Goal: Task Accomplishment & Management: Manage account settings

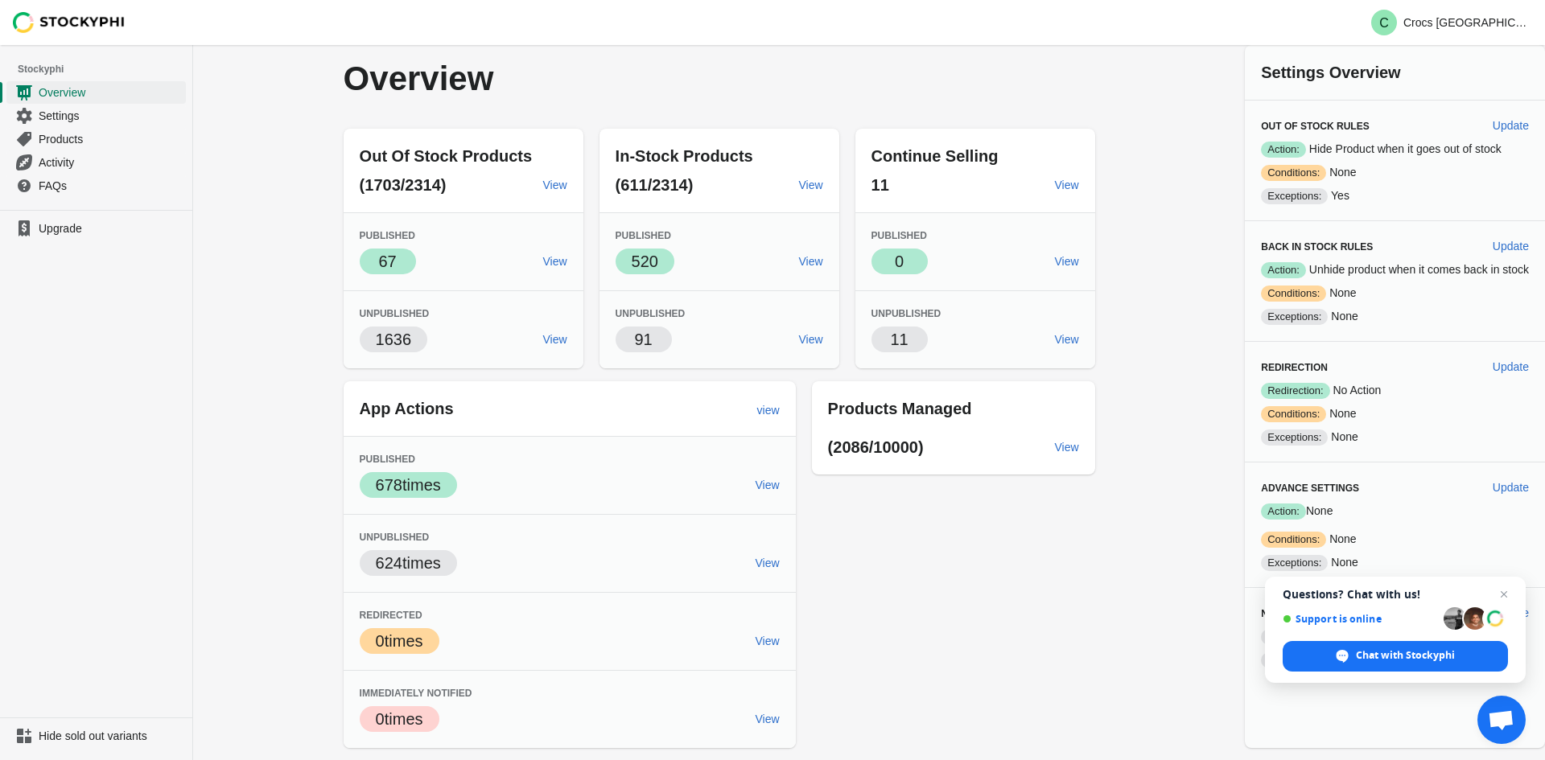
click at [245, 447] on div "Overview Out Of Stock Products (1703/2314) View Published Success 67 View Unpub…" at bounding box center [869, 396] width 1352 height 703
click at [1502, 593] on span "Close chat" at bounding box center [1504, 595] width 20 height 20
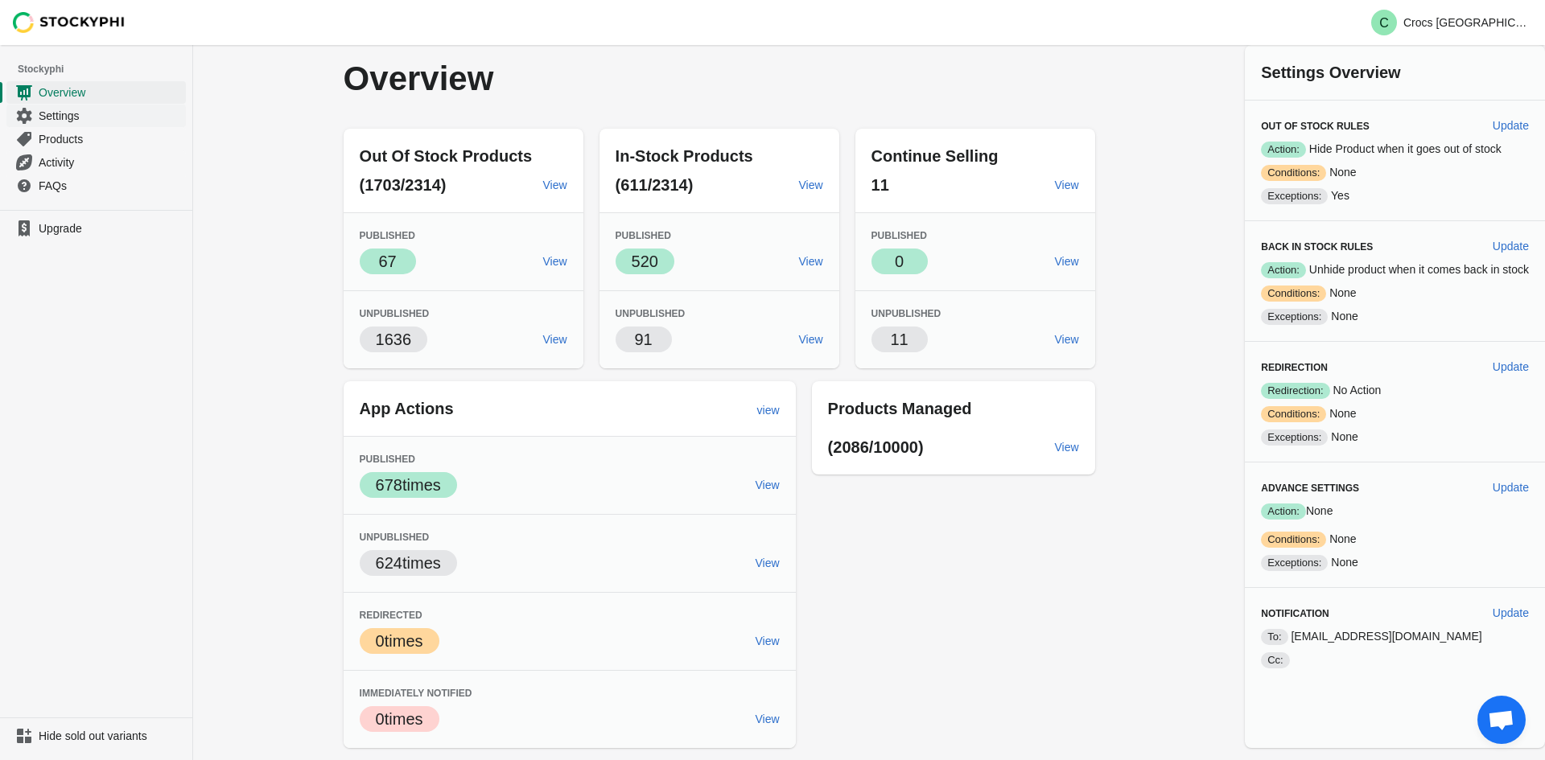
click at [71, 121] on span "Settings" at bounding box center [111, 116] width 144 height 16
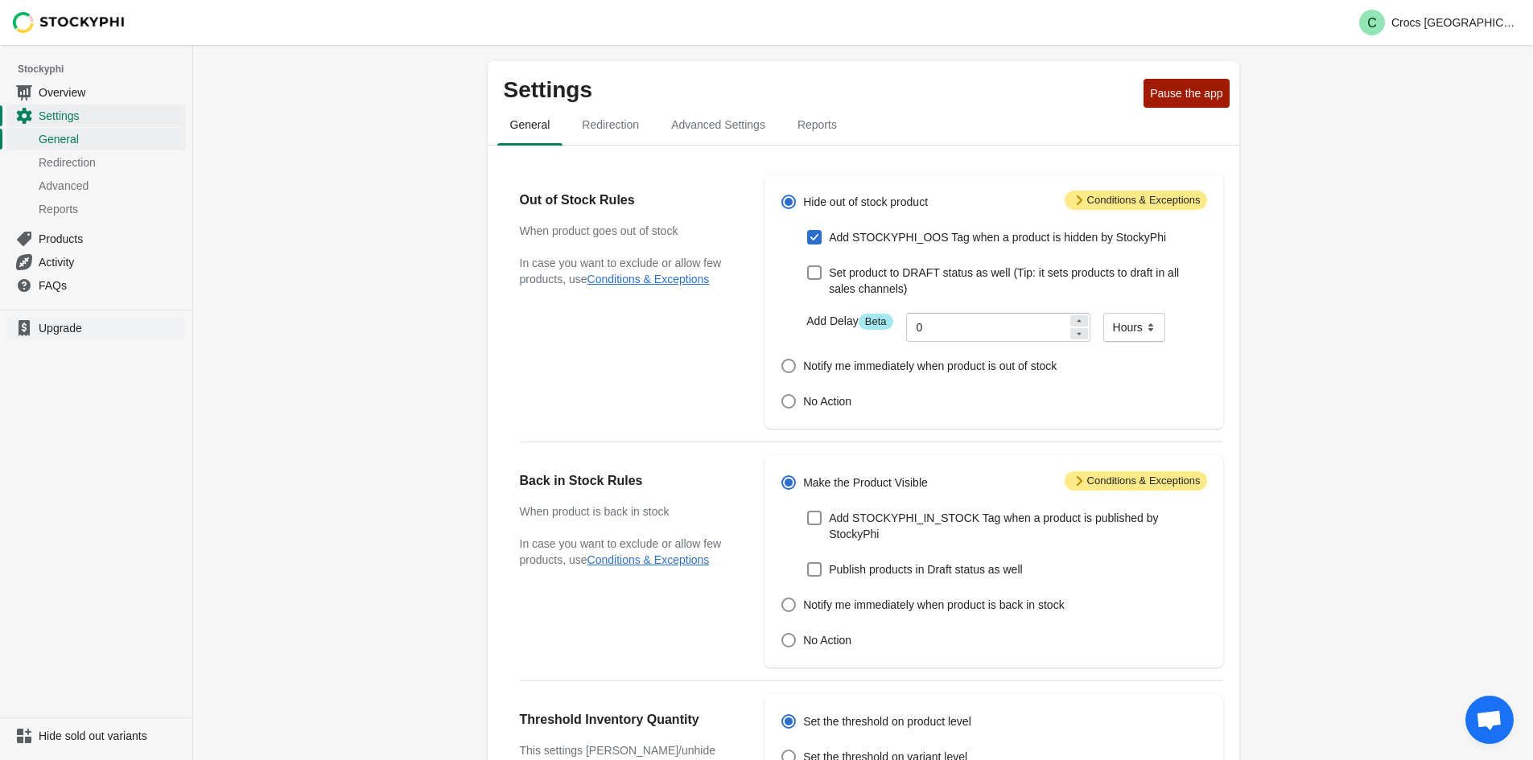
click at [93, 330] on span "Upgrade" at bounding box center [111, 328] width 144 height 16
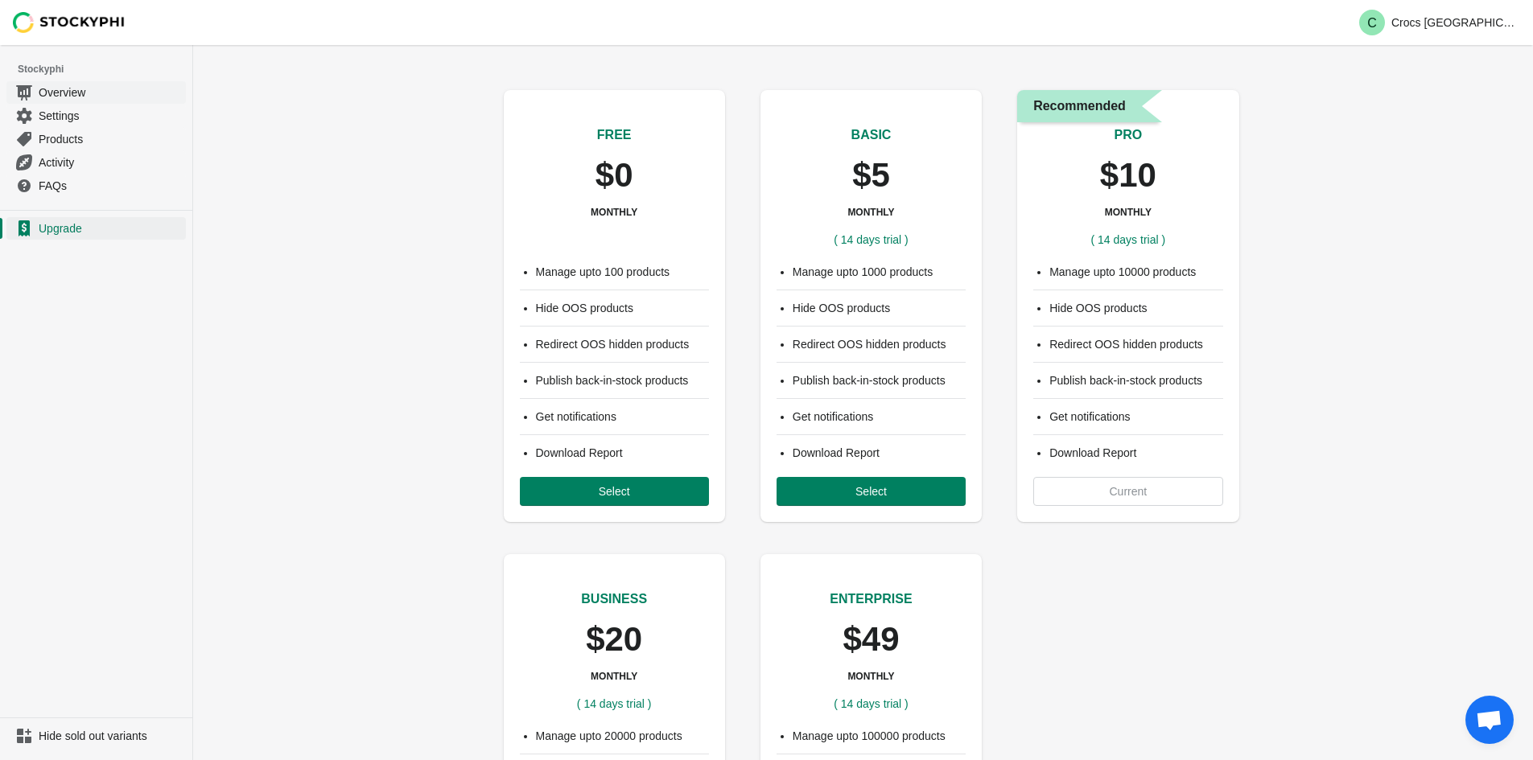
click at [77, 96] on span "Overview" at bounding box center [111, 92] width 144 height 16
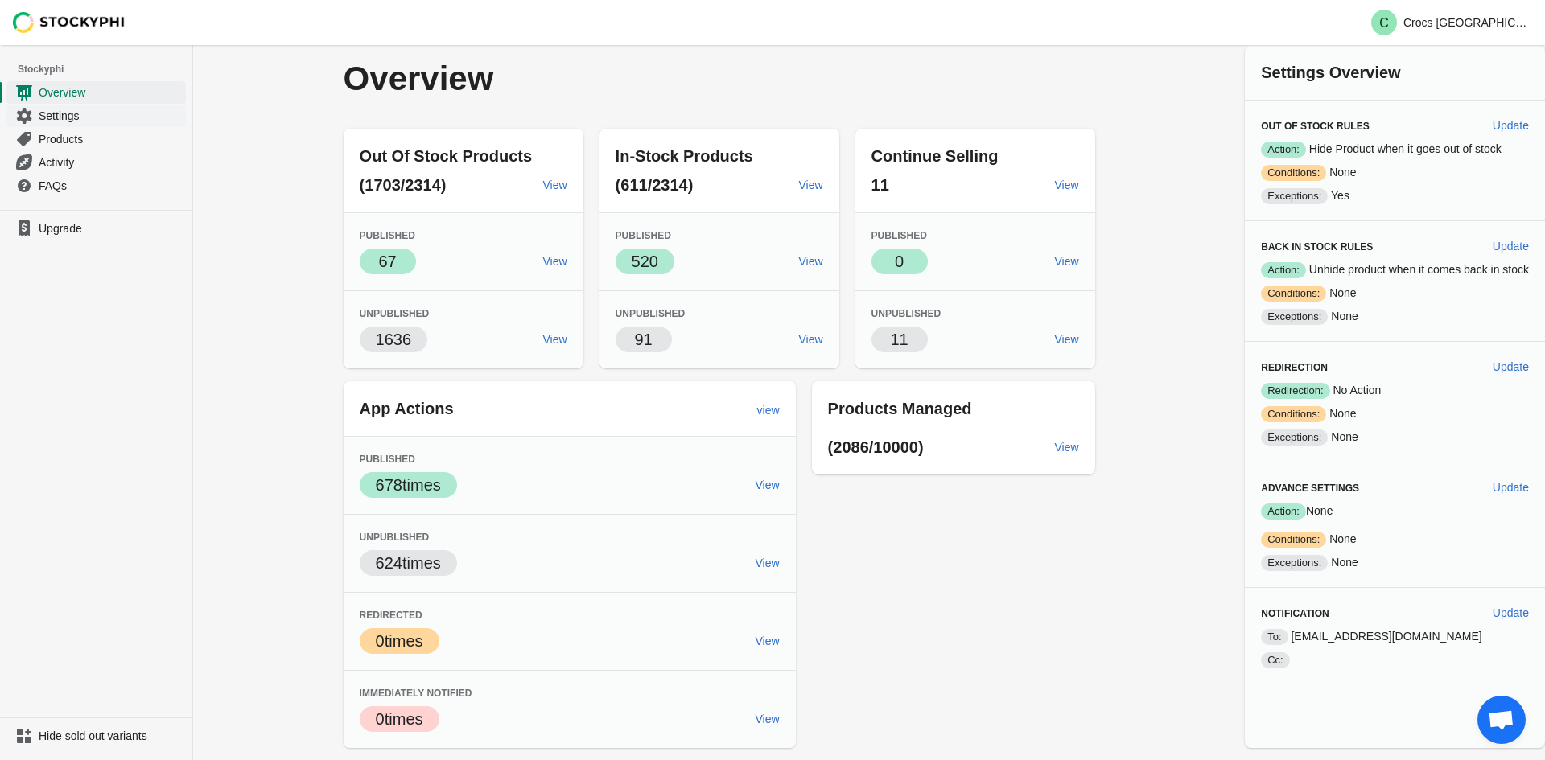
click at [142, 122] on span "Settings" at bounding box center [111, 116] width 144 height 16
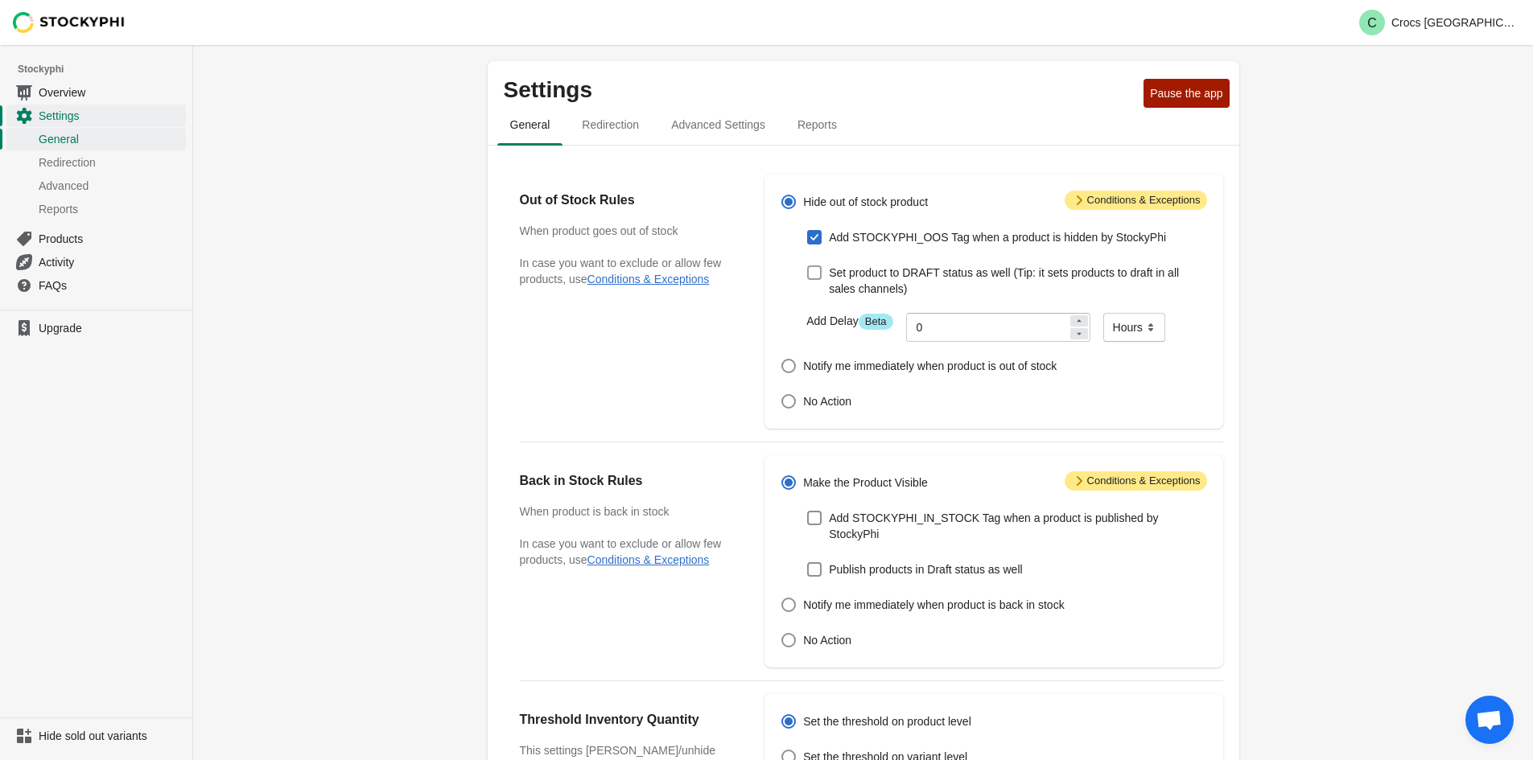
click at [816, 276] on span at bounding box center [814, 272] width 14 height 14
click at [808, 266] on input "Set product to DRAFT status as well (Tip: it sets products to draft in all sale…" at bounding box center [807, 265] width 1 height 1
checkbox input "true"
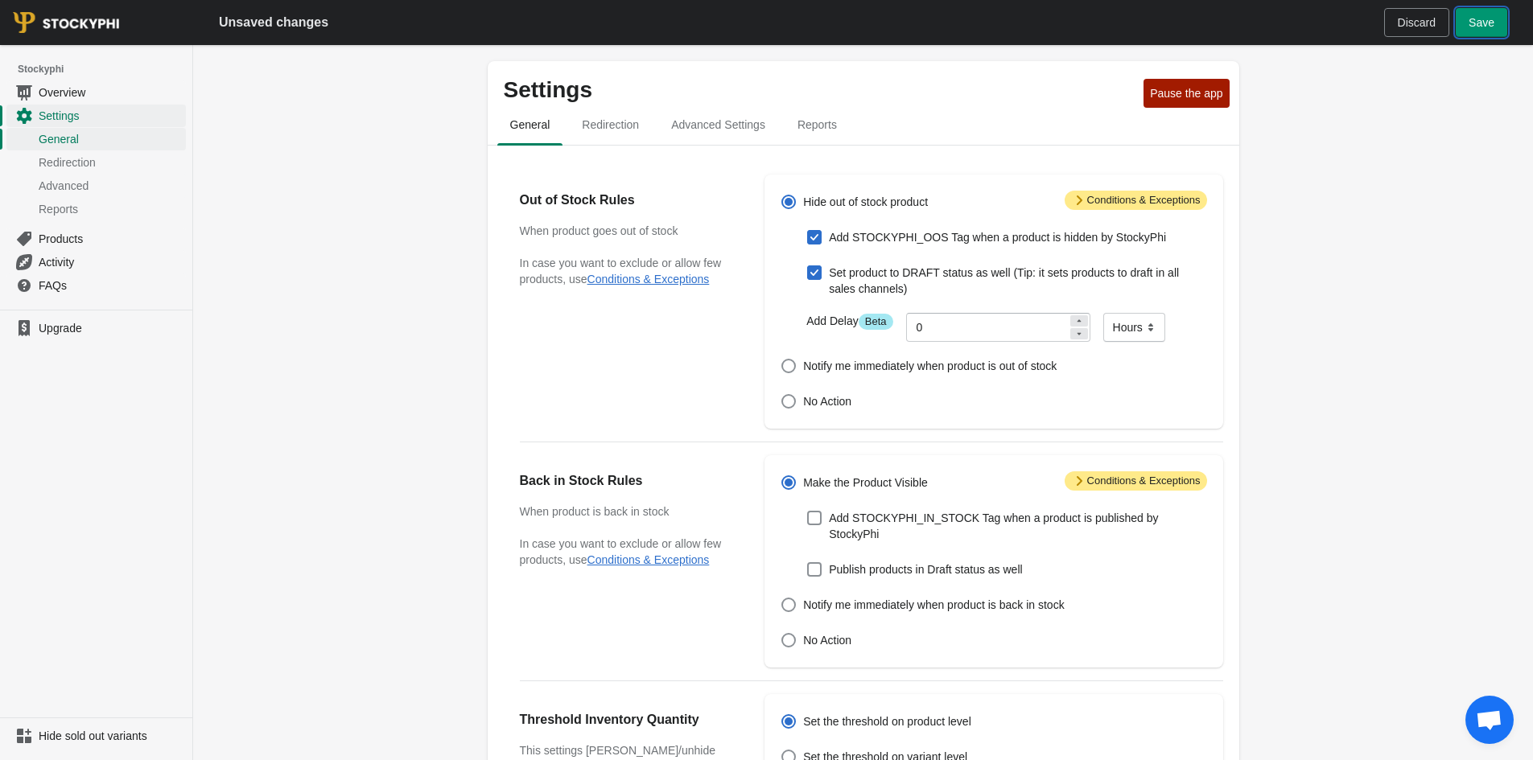
click at [1481, 28] on span "Save" at bounding box center [1481, 22] width 26 height 13
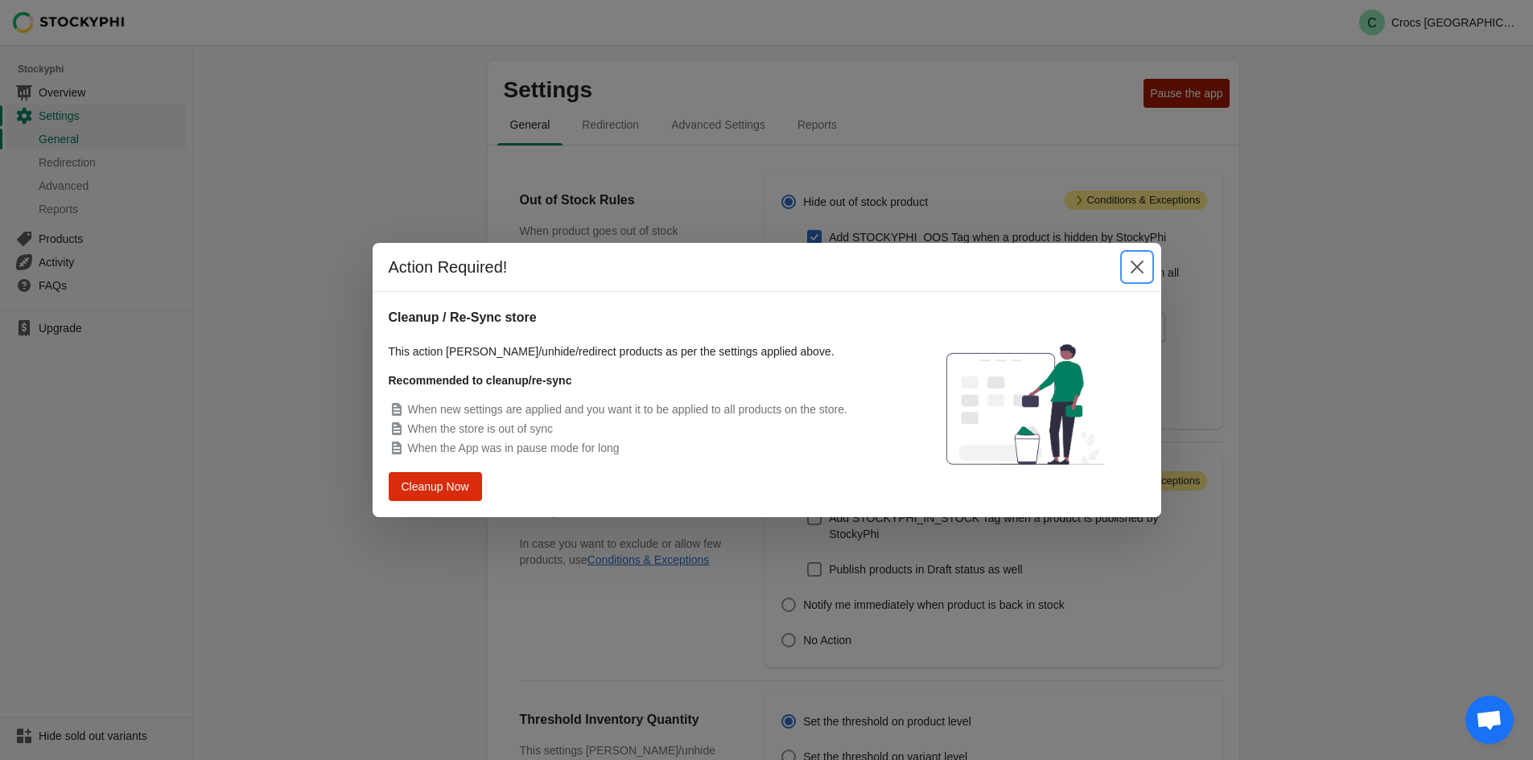
click at [1136, 270] on icon "Close" at bounding box center [1137, 267] width 16 height 16
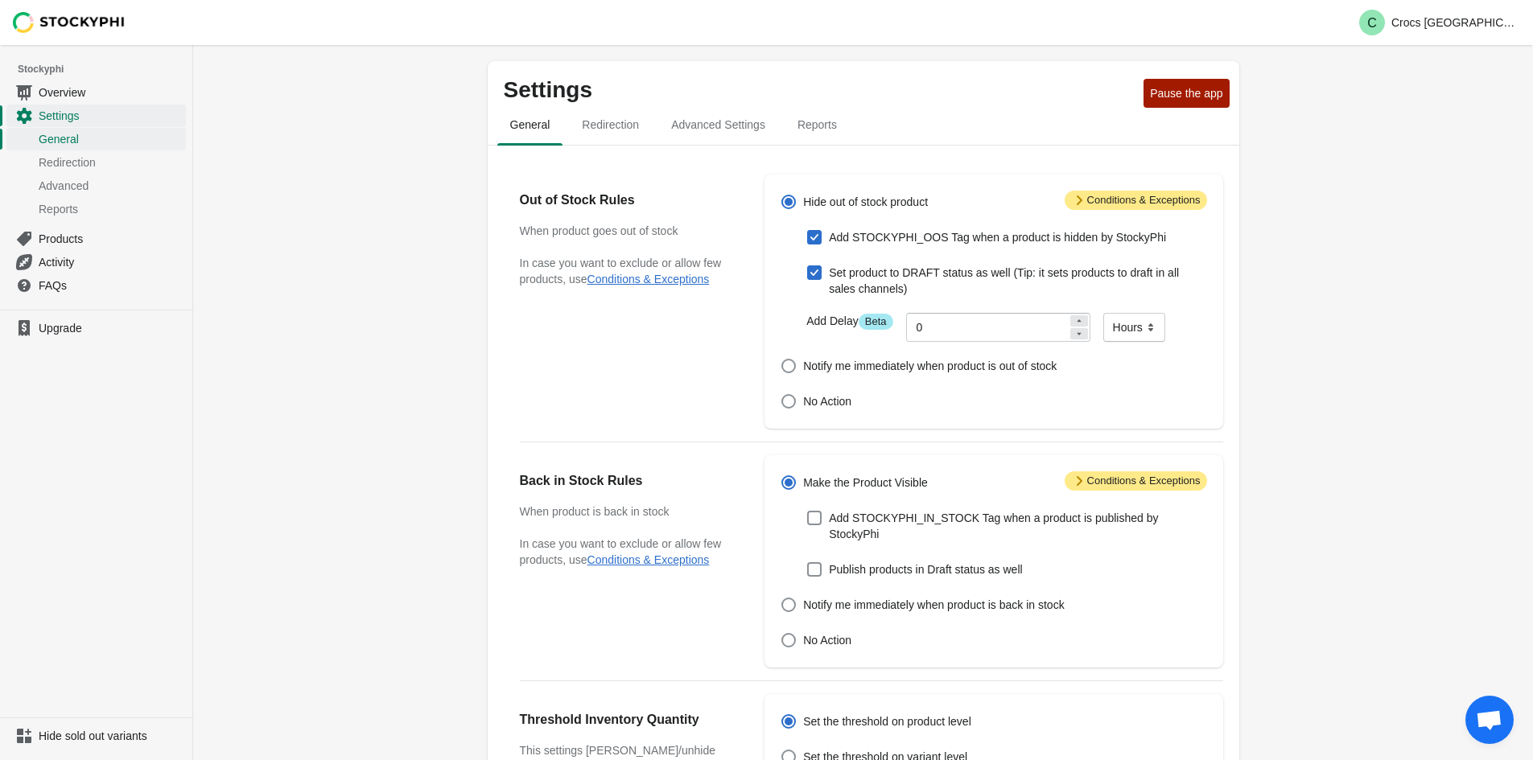
click at [1393, 318] on div "Settings Pause the app General Redirection Advanced Settings Reports General Re…" at bounding box center [863, 609] width 1340 height 1129
